Goal: Entertainment & Leisure: Consume media (video, audio)

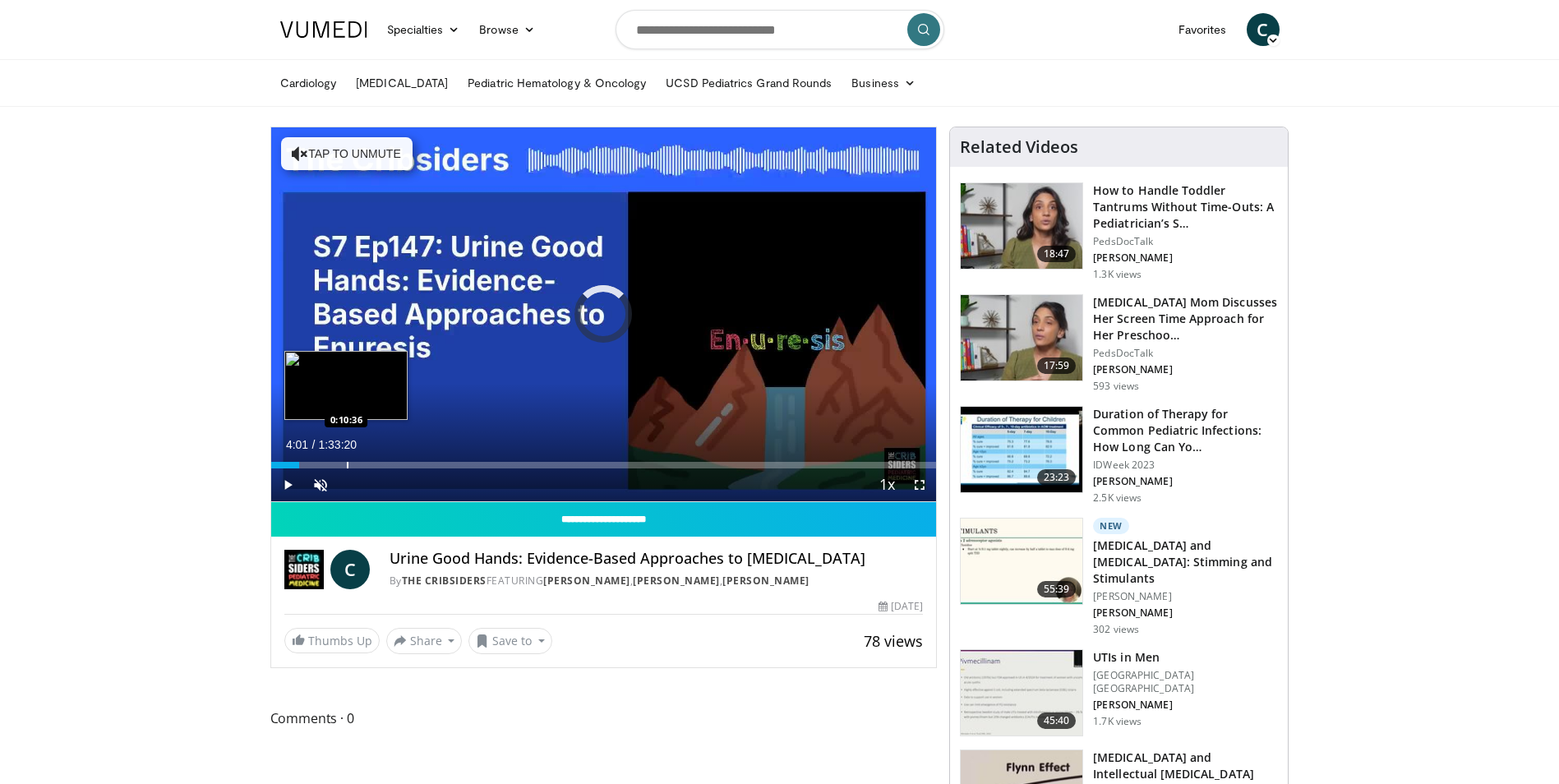
drag, startPoint x: 299, startPoint y: 464, endPoint x: 348, endPoint y: 463, distance: 49.0
click at [348, 463] on div "Loaded : 0.00% 0:10:29 0:10:36" at bounding box center [605, 465] width 666 height 7
click at [397, 465] on div "Progress Bar" at bounding box center [398, 465] width 2 height 7
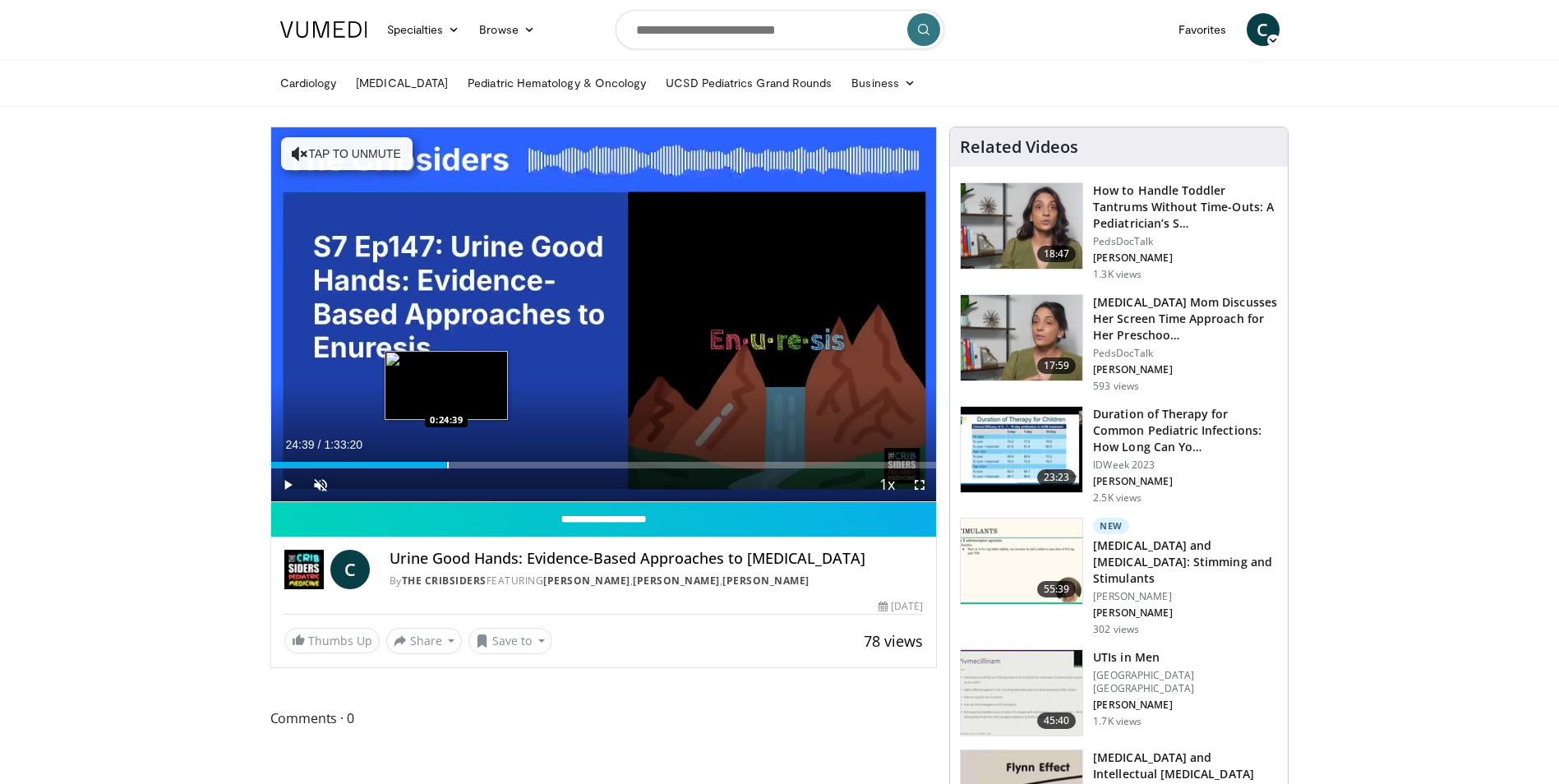
click at [446, 458] on div "Loaded : 26.43% 0:24:39 0:24:39" at bounding box center [605, 461] width 666 height 16
click at [637, 471] on div "Current Time 24:42 / Duration 1:33:20 Pause Skip Backward Skip Forward Unmute 0…" at bounding box center [605, 484] width 666 height 33
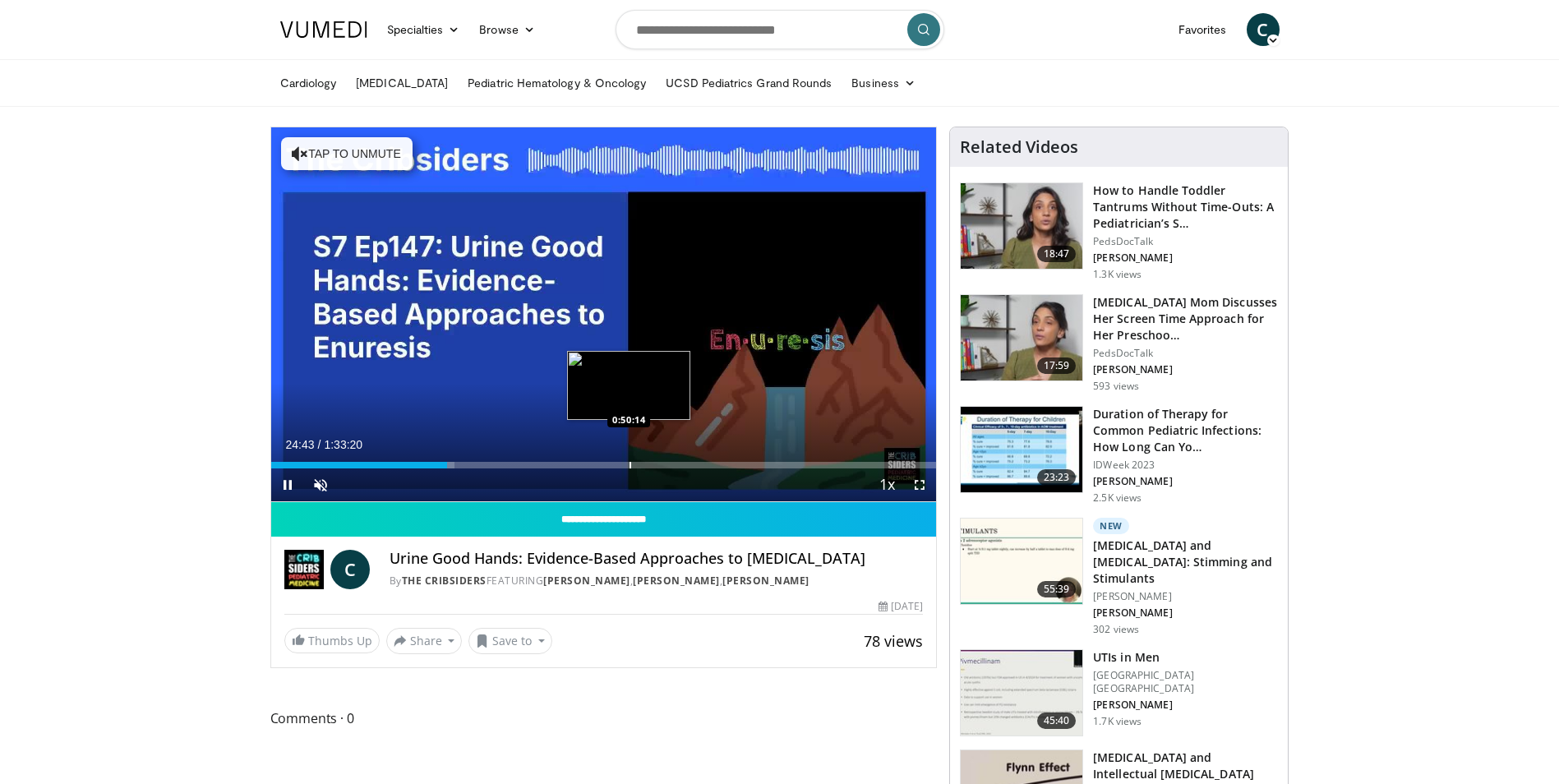
click at [629, 462] on div "Progress Bar" at bounding box center [630, 465] width 2 height 7
